Goal: Information Seeking & Learning: Find specific fact

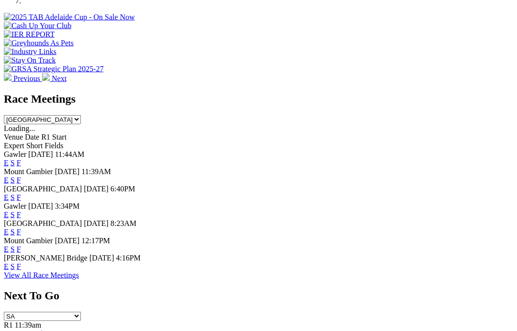
scroll to position [358, 0]
click at [21, 262] on link "F" at bounding box center [19, 266] width 4 height 8
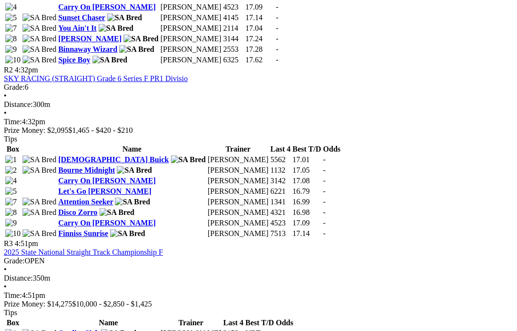
scroll to position [601, 0]
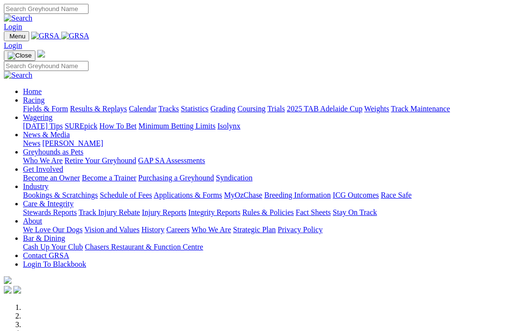
scroll to position [358, 0]
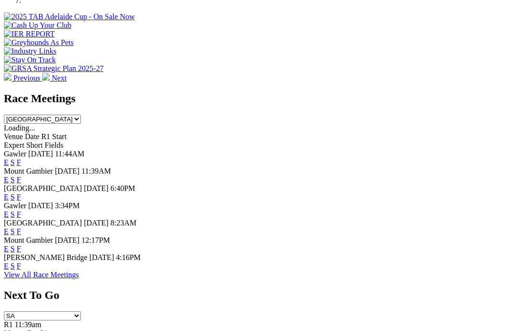
click at [21, 244] on link "F" at bounding box center [19, 248] width 4 height 8
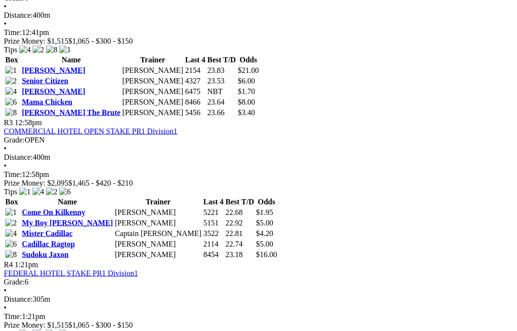
scroll to position [682, 0]
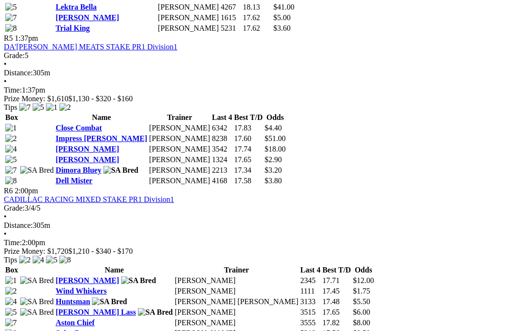
scroll to position [1064, 0]
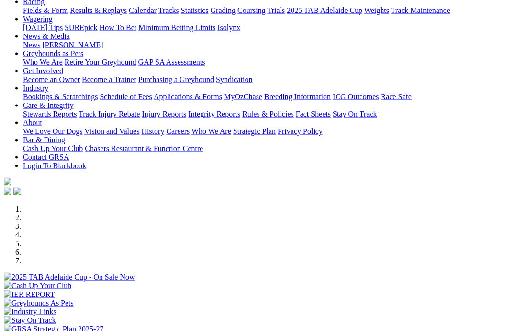
scroll to position [99, 0]
